Goal: Entertainment & Leisure: Consume media (video, audio)

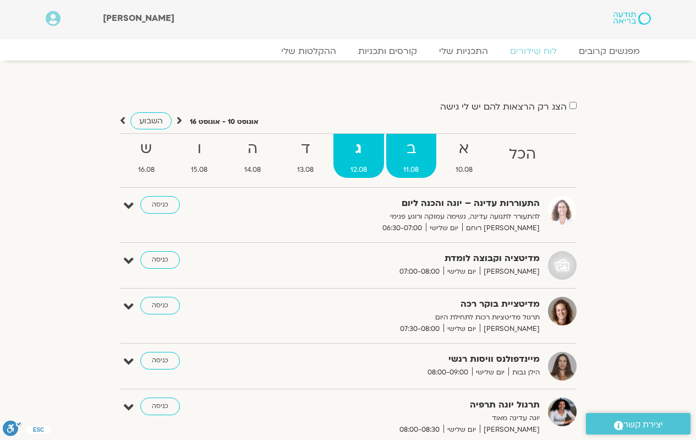
click at [404, 166] on span "11.08" at bounding box center [412, 170] width 50 height 12
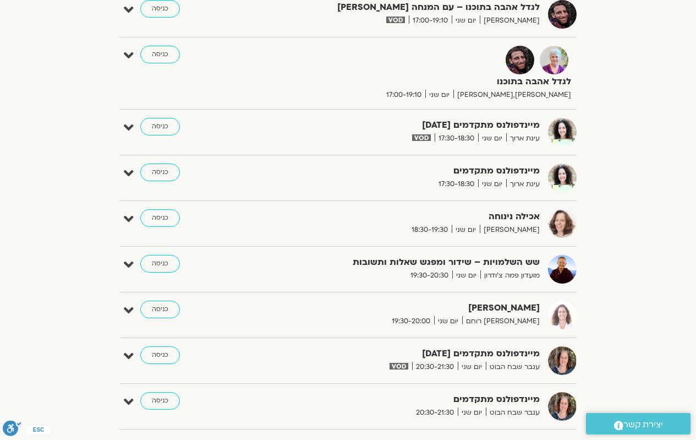
scroll to position [496, 0]
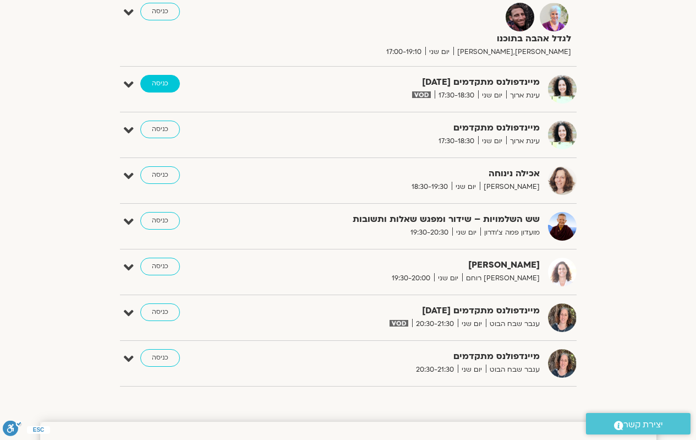
click at [167, 84] on link "כניסה" at bounding box center [160, 84] width 40 height 18
